Goal: Find specific page/section: Find specific page/section

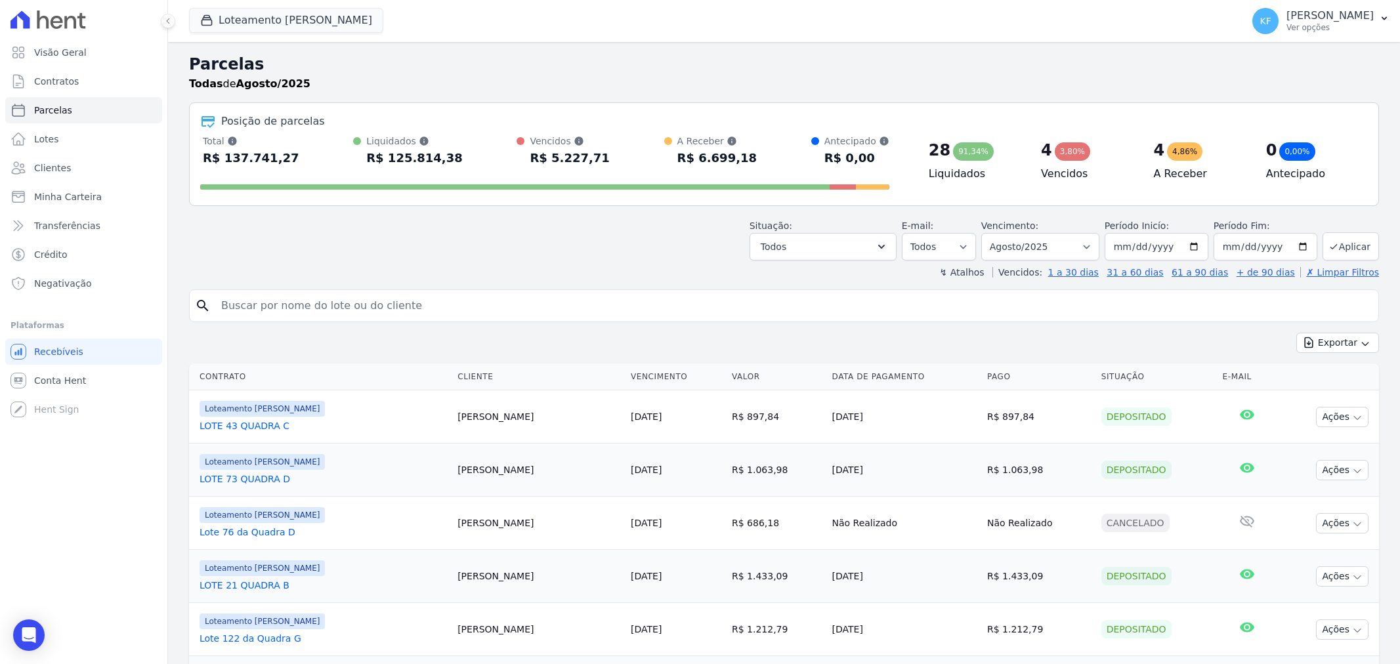
select select
drag, startPoint x: 0, startPoint y: 0, endPoint x: 51, endPoint y: 81, distance: 95.6
click at [51, 81] on span "Contratos" at bounding box center [56, 81] width 45 height 13
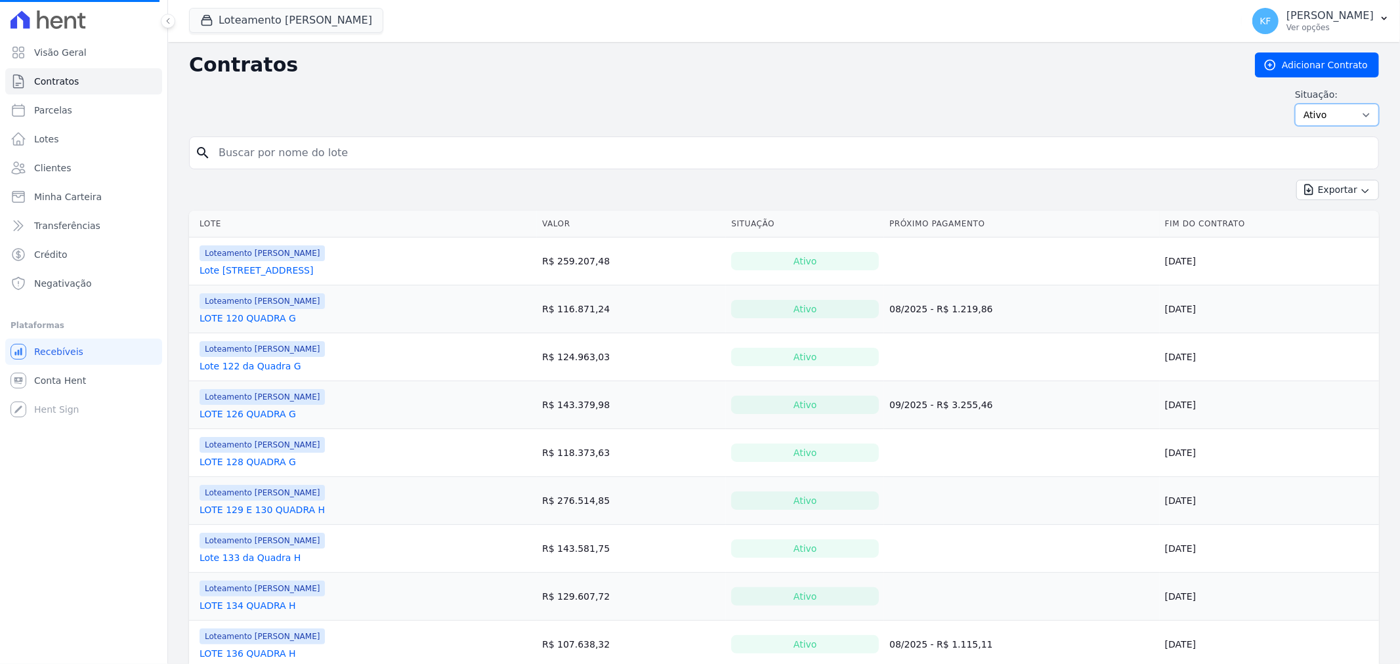
click at [1324, 121] on select "Ativo Todos Pausado Distratado Rascunho Expirado Encerrado" at bounding box center [1337, 115] width 84 height 22
click at [1310, 115] on select "Ativo Todos Pausado Distratado Rascunho Expirado Encerrado" at bounding box center [1337, 115] width 84 height 22
select select "draft"
click at [1295, 104] on select "Ativo Todos Pausado Distratado Rascunho Expirado Encerrado" at bounding box center [1337, 115] width 84 height 22
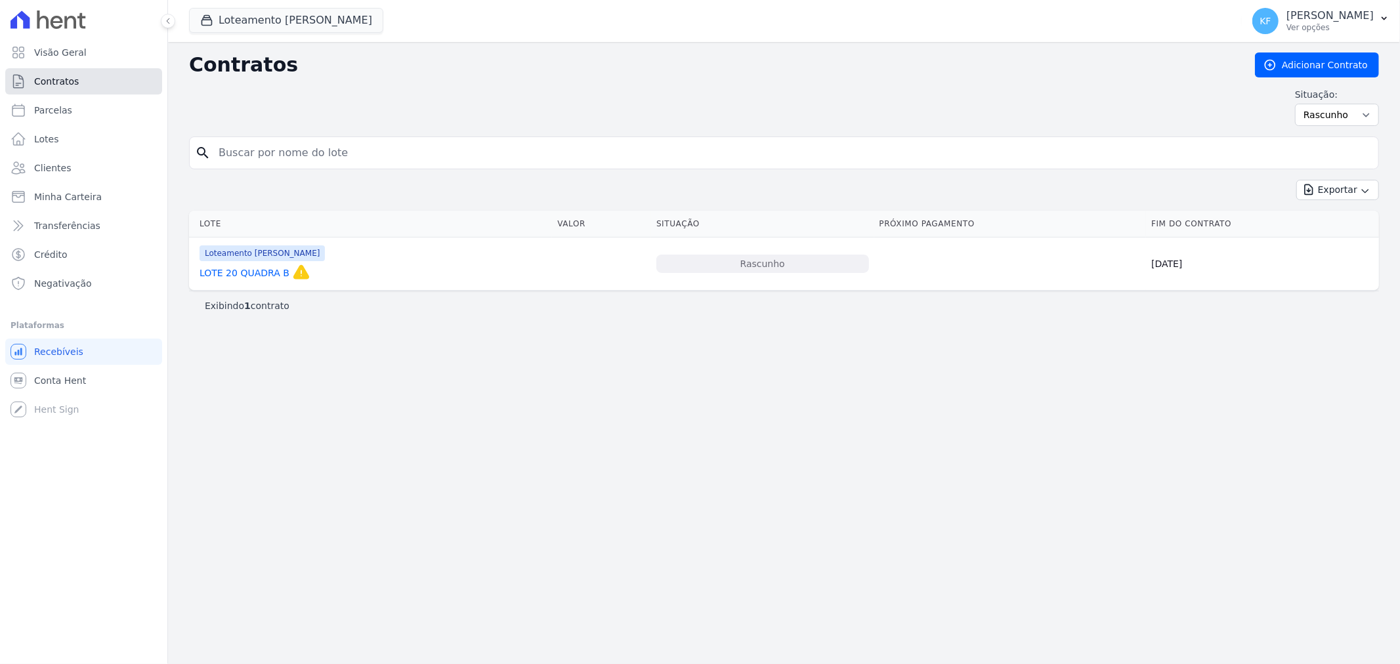
click at [69, 80] on span "Contratos" at bounding box center [56, 81] width 45 height 13
